Goal: Find specific page/section: Find specific page/section

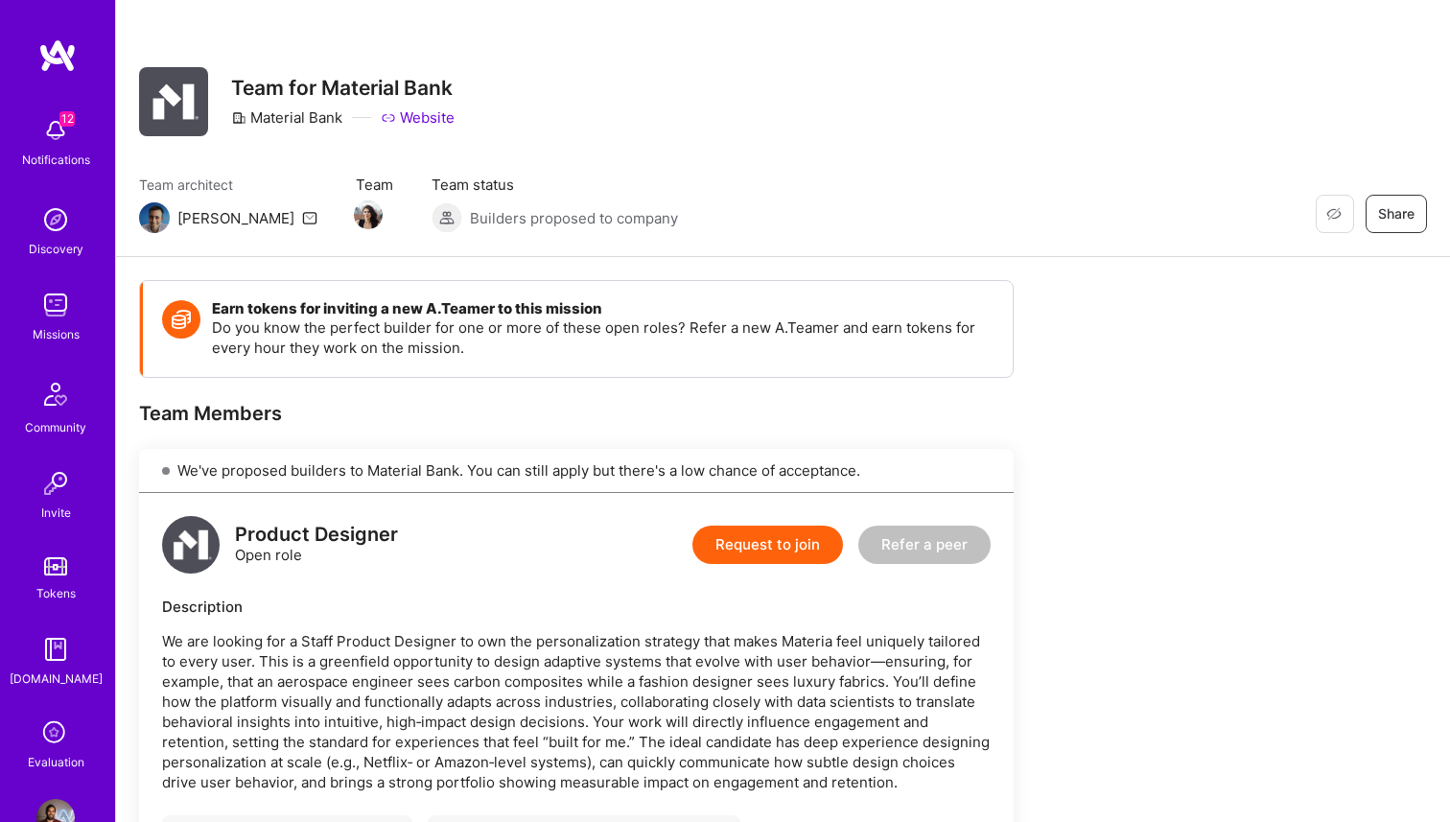
click at [1020, 116] on div "Restore Not Interested Share Team for Material Bank Material Bank Website" at bounding box center [783, 101] width 1288 height 69
click at [983, 128] on div "Restore Not Interested Share Team for Material Bank Material Bank Website" at bounding box center [783, 101] width 1288 height 69
click at [985, 121] on div "Restore Not Interested Share Team for Material Bank Material Bank Website" at bounding box center [783, 101] width 1288 height 69
